Goal: Navigation & Orientation: Find specific page/section

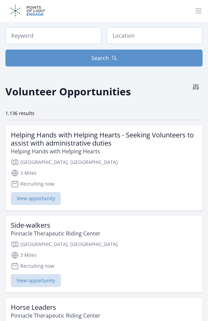
click at [173, 114] on div "1,136 results" at bounding box center [104, 113] width 198 height 7
click at [39, 7] on img at bounding box center [27, 11] width 44 height 22
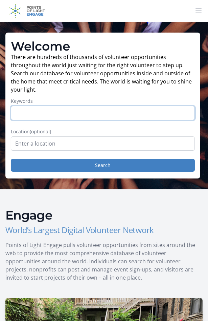
scroll to position [280, 0]
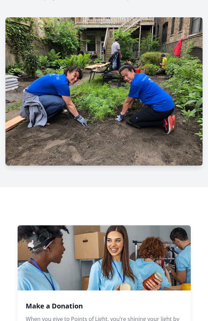
click at [113, 146] on img at bounding box center [104, 91] width 198 height 148
click at [113, 132] on img at bounding box center [104, 91] width 198 height 148
click at [113, 129] on img at bounding box center [104, 91] width 198 height 148
click at [113, 124] on img at bounding box center [104, 91] width 198 height 148
